Goal: Task Accomplishment & Management: Check status

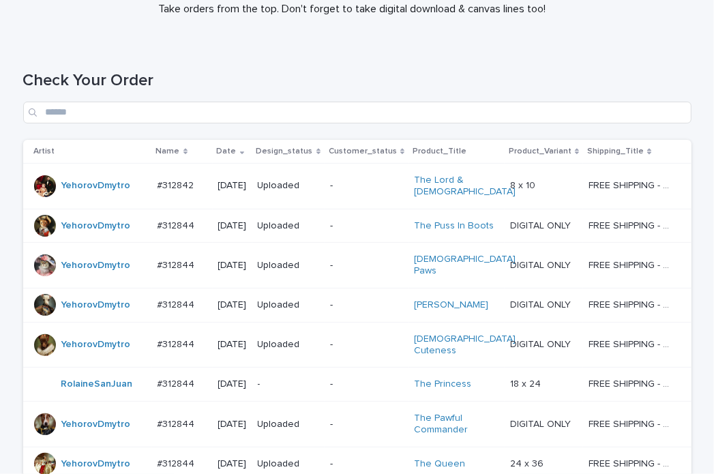
scroll to position [136, 0]
